Goal: Task Accomplishment & Management: Use online tool/utility

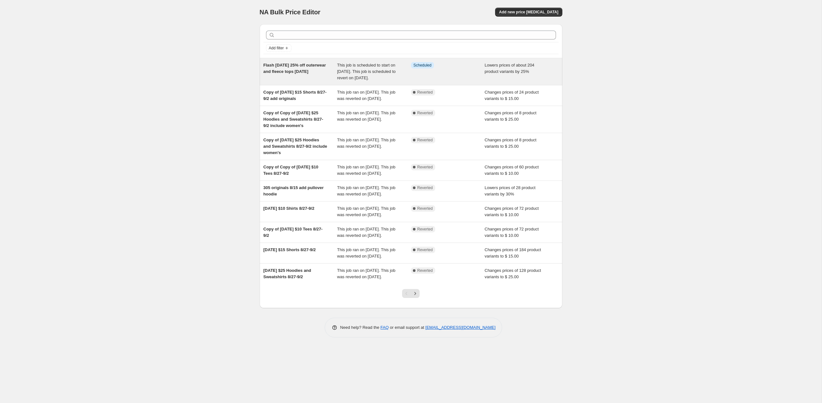
click at [283, 74] on span "Flash [DATE] 25% off outerwear and fleece tops [DATE]" at bounding box center [294, 68] width 62 height 11
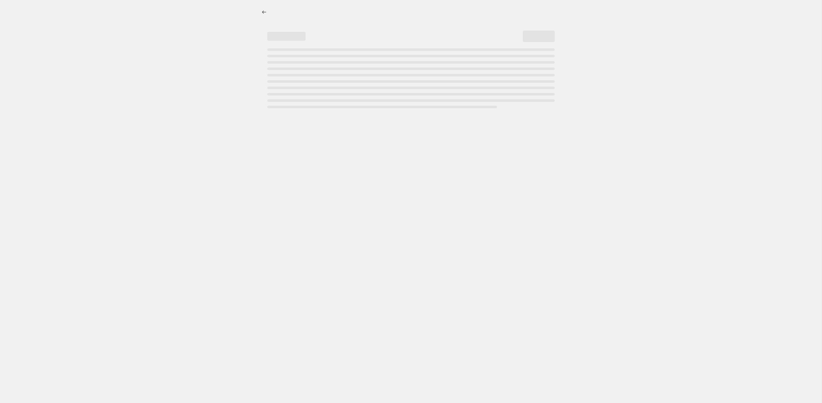
select select "percentage"
select select "no_change"
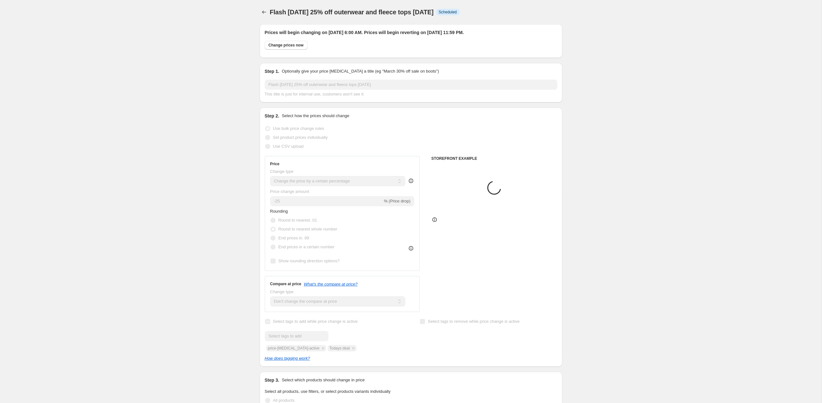
select select "collection"
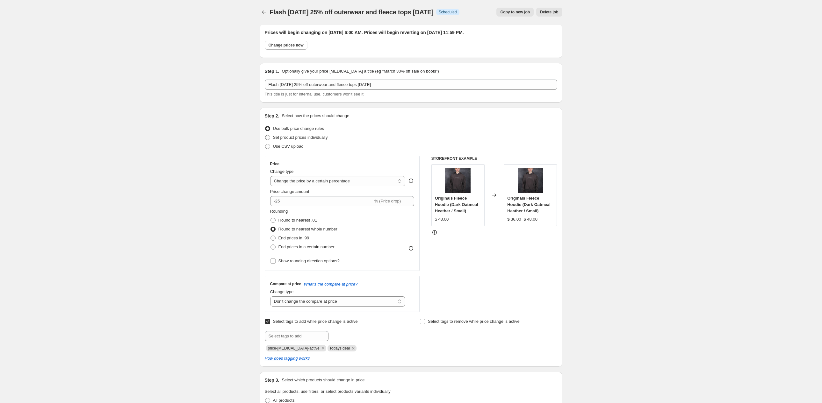
scroll to position [16, 0]
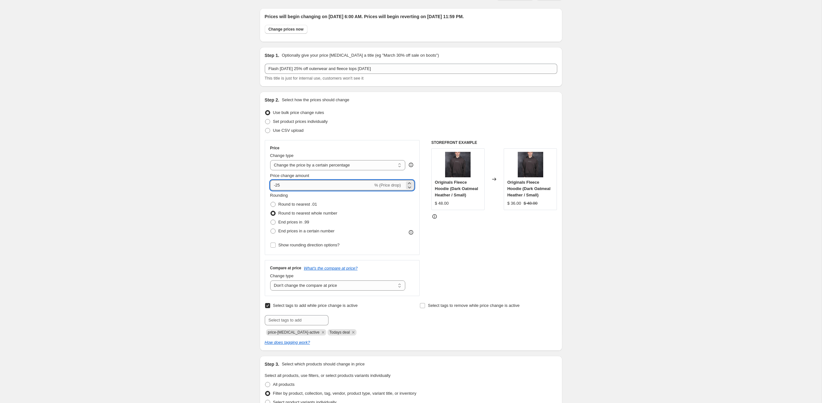
click at [306, 190] on input "-25" at bounding box center [321, 185] width 103 height 10
drag, startPoint x: 309, startPoint y: 217, endPoint x: 234, endPoint y: 215, distance: 75.2
type input "0"
click at [489, 261] on div "STOREFRONT EXAMPLE Originals Fleece Hoodie (Dark Oatmeal Heather / Small) $ 48.…" at bounding box center [494, 218] width 126 height 156
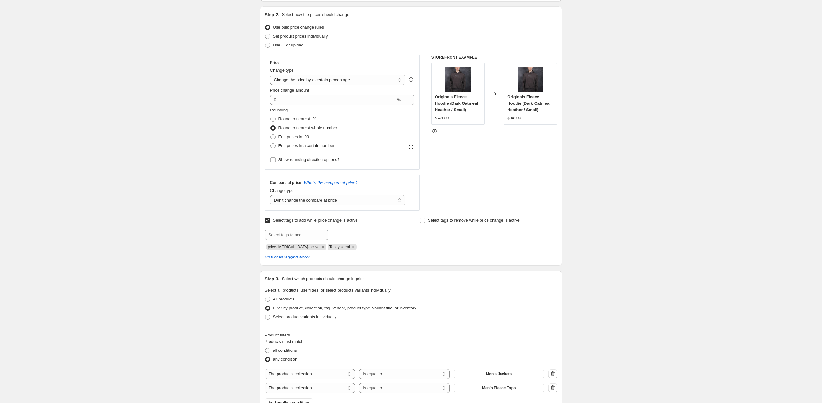
scroll to position [89, 0]
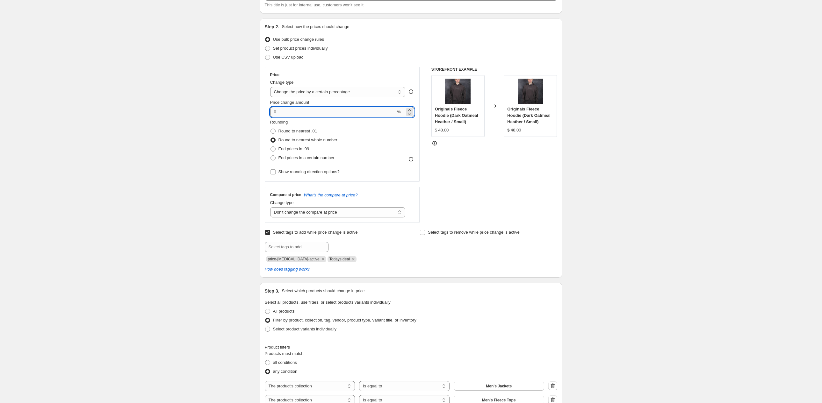
click at [270, 117] on input "0" at bounding box center [333, 112] width 126 height 10
click at [427, 207] on div "Price Change type Change the price to a certain amount Change the price by a ce…" at bounding box center [411, 145] width 292 height 156
drag, startPoint x: 313, startPoint y: 134, endPoint x: 273, endPoint y: 138, distance: 39.6
click at [273, 117] on input "10" at bounding box center [318, 112] width 96 height 10
type input "0"
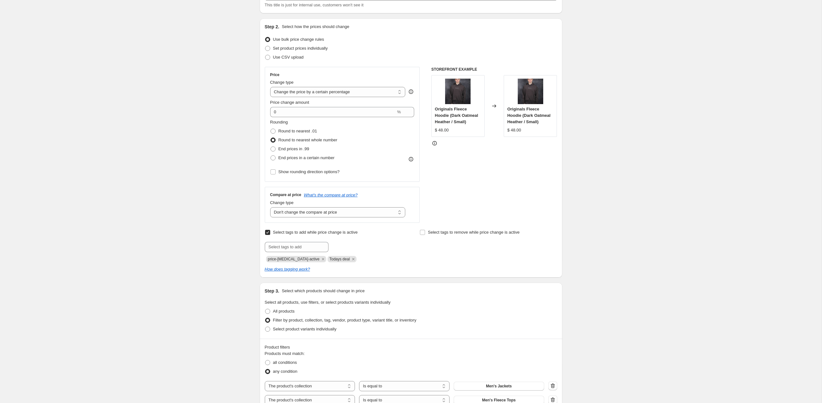
click at [467, 182] on div "STOREFRONT EXAMPLE Originals Fleece Hoodie (Dark Oatmeal Heather / Small) $ 48.…" at bounding box center [494, 145] width 126 height 156
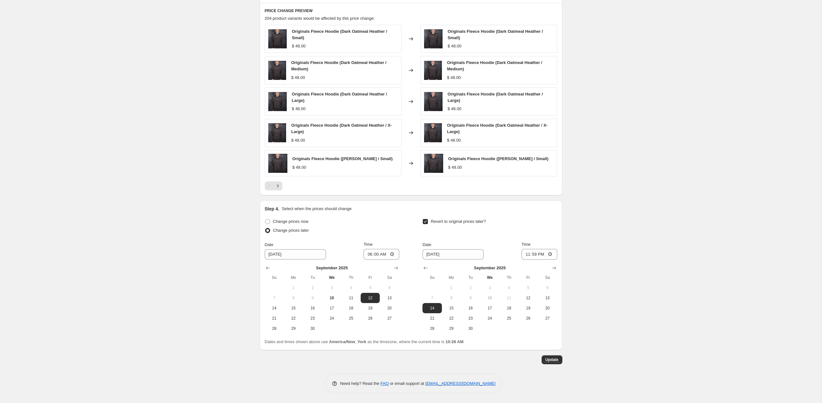
scroll to position [604, 0]
click at [562, 363] on button "Update" at bounding box center [552, 360] width 21 height 9
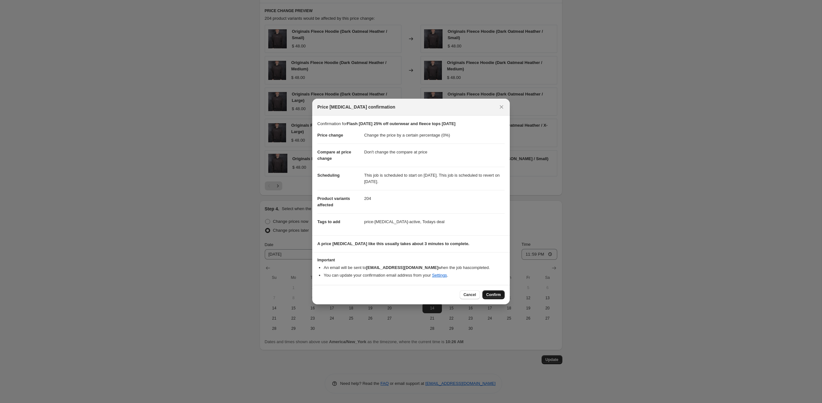
click at [505, 299] on button "Confirm" at bounding box center [493, 295] width 22 height 9
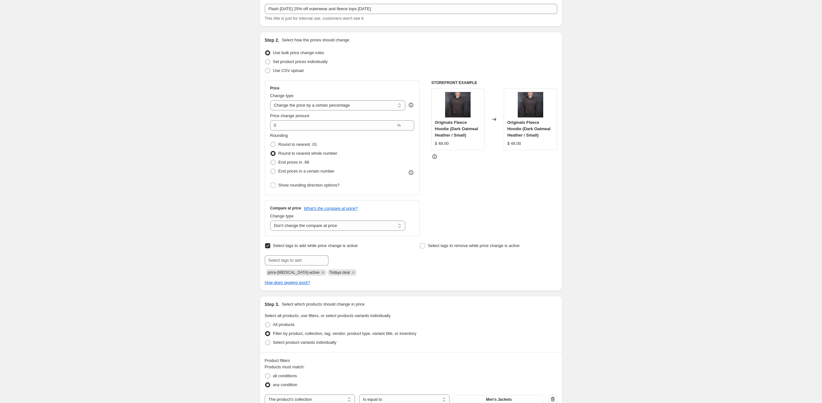
scroll to position [424, 0]
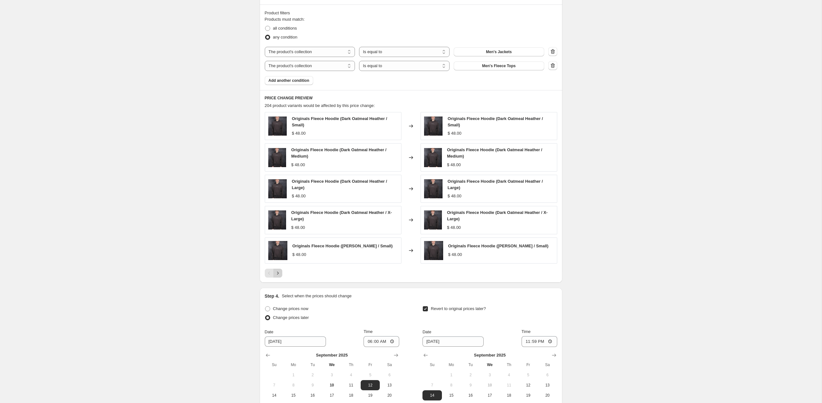
click at [275, 277] on icon "Next" at bounding box center [278, 273] width 6 height 6
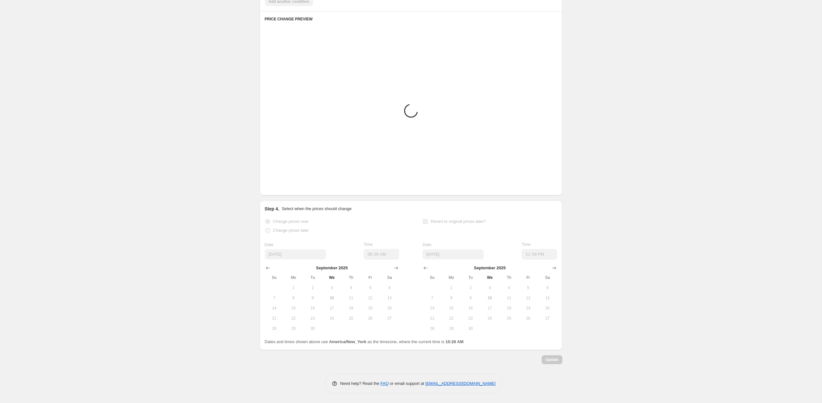
scroll to position [583, 0]
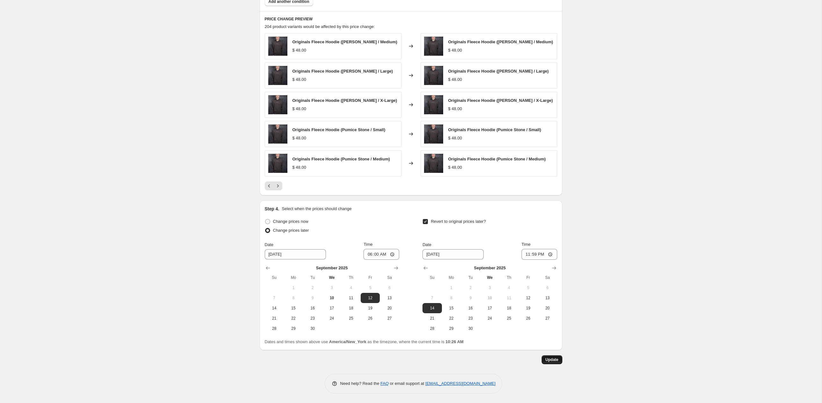
click at [558, 363] on span "Update" at bounding box center [551, 359] width 13 height 5
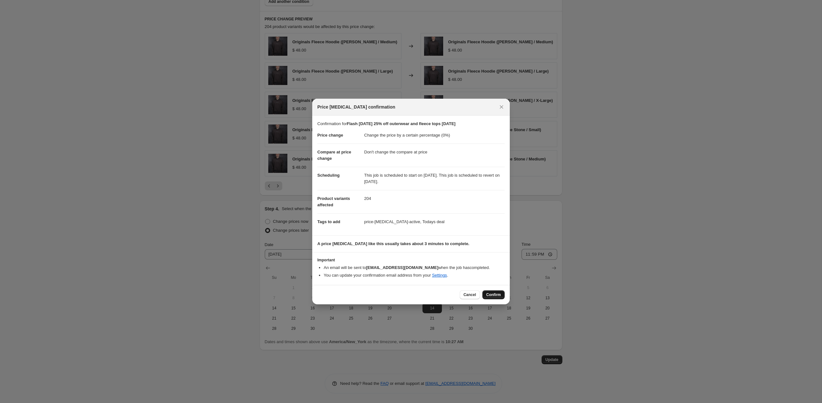
click at [501, 298] on span "Confirm" at bounding box center [493, 294] width 15 height 5
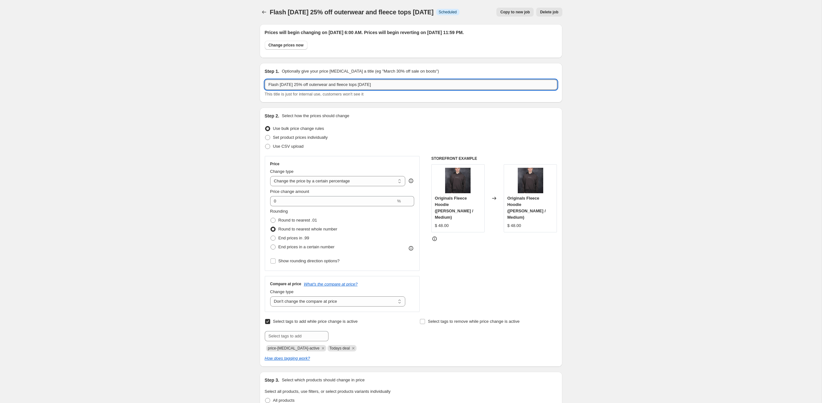
scroll to position [0, 0]
click at [421, 90] on input "Flash Friday 25% off outerwear and fleece tops 9/12/25" at bounding box center [411, 85] width 292 height 10
click at [409, 90] on input "Flash Friday 25% off outerwear and fleece tops 9/12/25 (Discount Code)" at bounding box center [411, 85] width 292 height 10
click at [408, 90] on input "Flash Friday 25% off outerwear and fleece tops 9/12/25 (Discount Code)" at bounding box center [411, 85] width 292 height 10
type input "Flash Friday 25% off outerwear and fleece tops 9/12/25 Todays Deals (Discount C…"
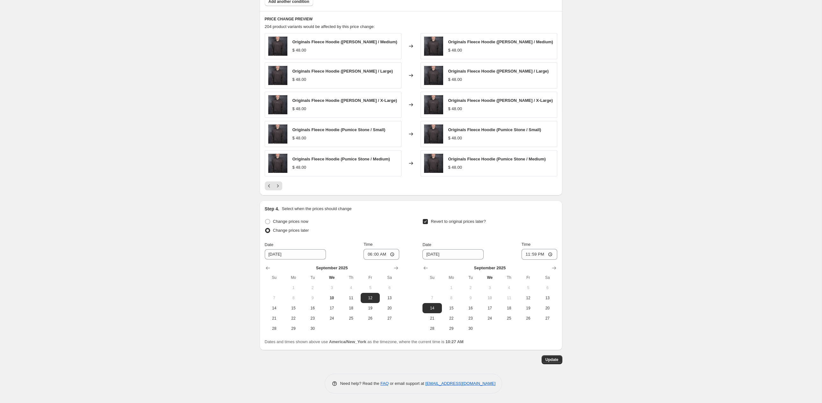
scroll to position [604, 0]
click at [558, 361] on span "Update" at bounding box center [551, 359] width 13 height 5
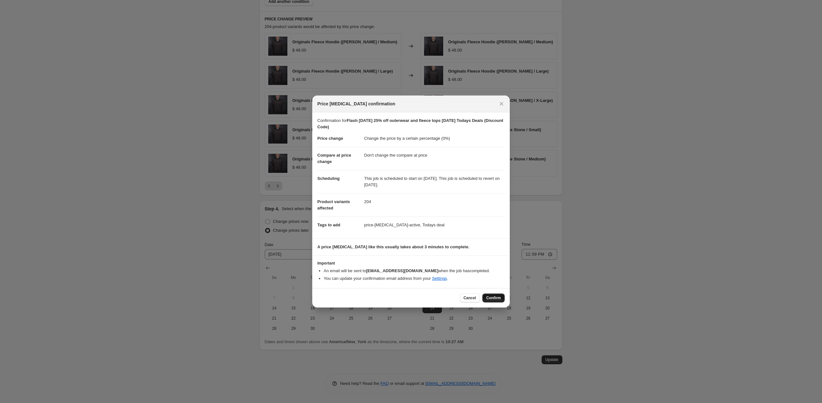
click at [498, 301] on span "Confirm" at bounding box center [493, 298] width 15 height 5
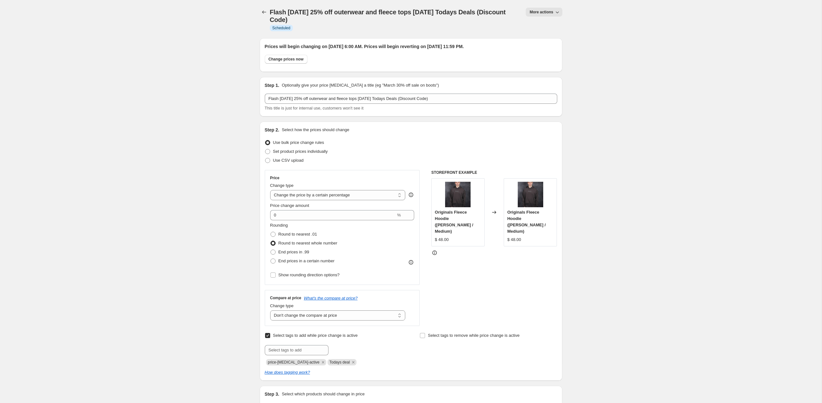
scroll to position [0, 0]
click at [260, 10] on button "Price change jobs" at bounding box center [264, 12] width 9 height 9
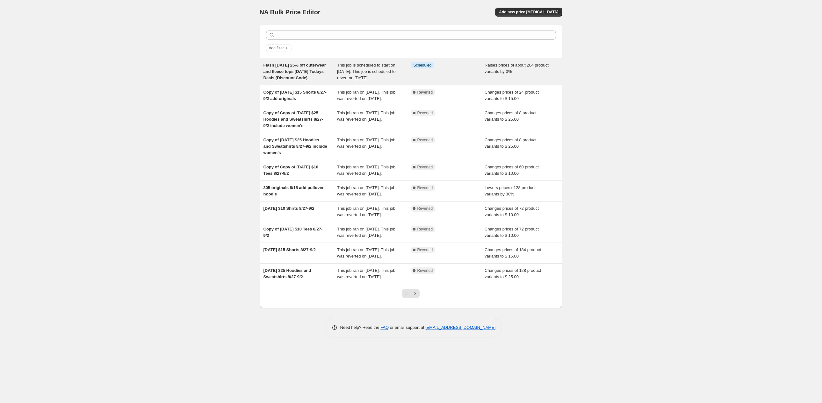
click at [313, 81] on div "Flash Friday 25% off outerwear and fleece tops 9/12/25 Todays Deals (Discount C…" at bounding box center [300, 71] width 74 height 19
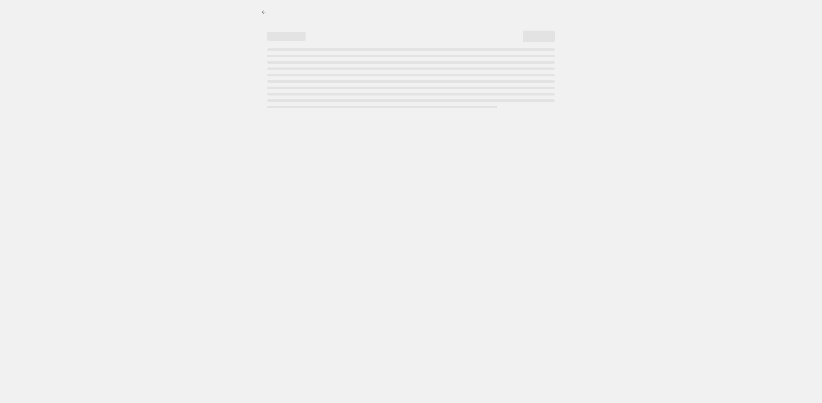
select select "percentage"
select select "no_change"
select select "collection"
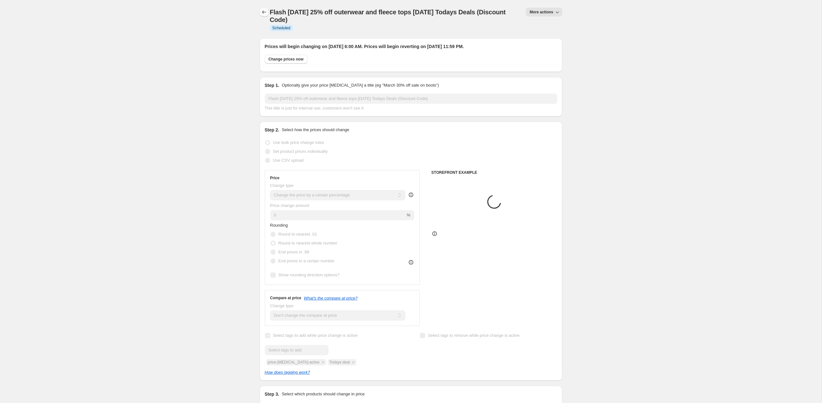
click at [260, 17] on button "Price change jobs" at bounding box center [264, 12] width 9 height 9
